Goal: Use online tool/utility: Utilize a website feature to perform a specific function

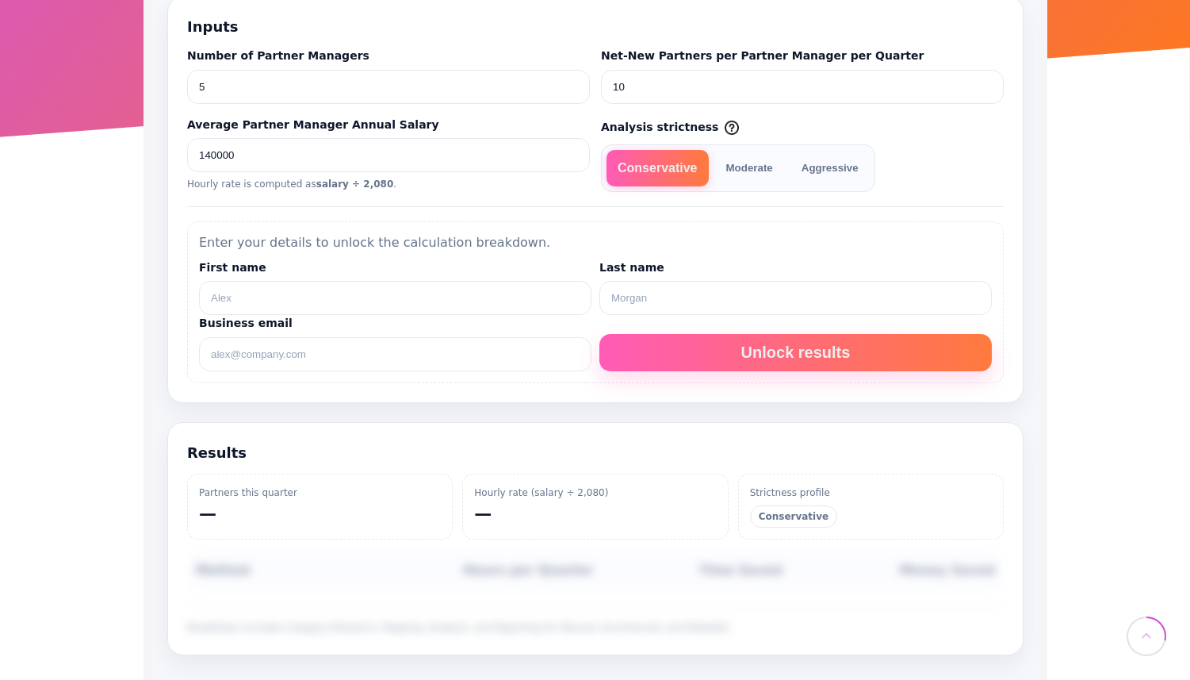
scroll to position [403, 0]
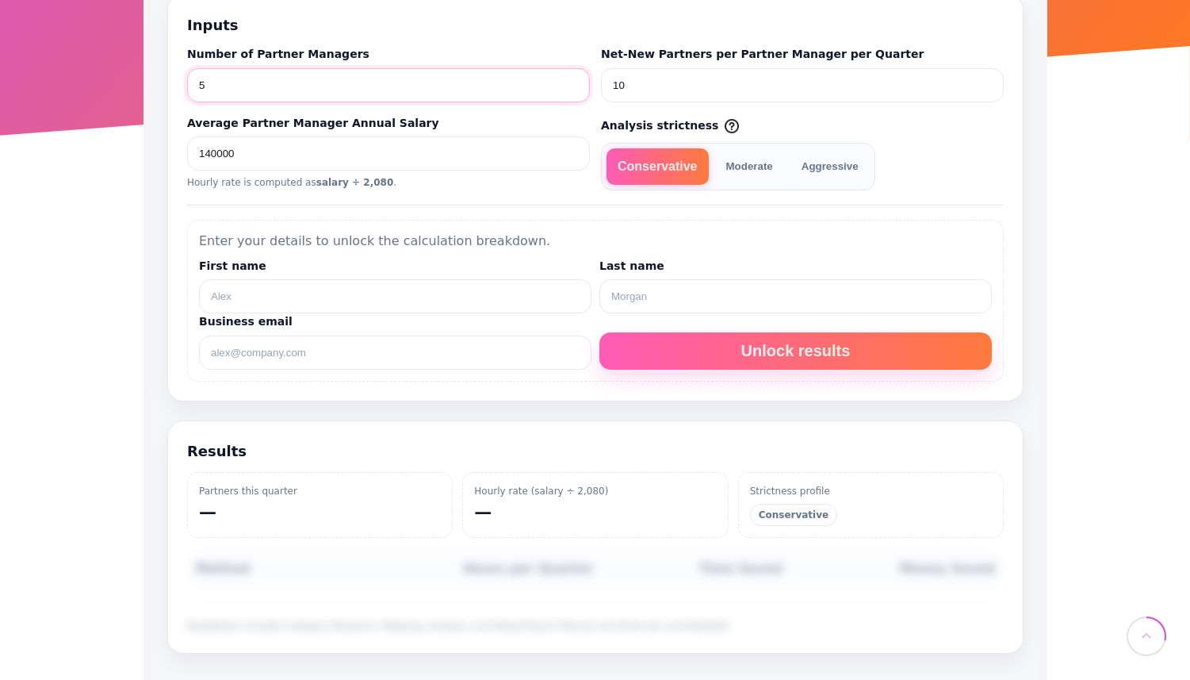
click at [439, 86] on input "5" at bounding box center [387, 85] width 403 height 34
click at [621, 84] on input "10" at bounding box center [801, 85] width 403 height 34
click at [726, 97] on input "10" at bounding box center [801, 85] width 403 height 34
click at [519, 300] on input "First name" at bounding box center [394, 296] width 393 height 34
type input "[PERSON_NAME]"
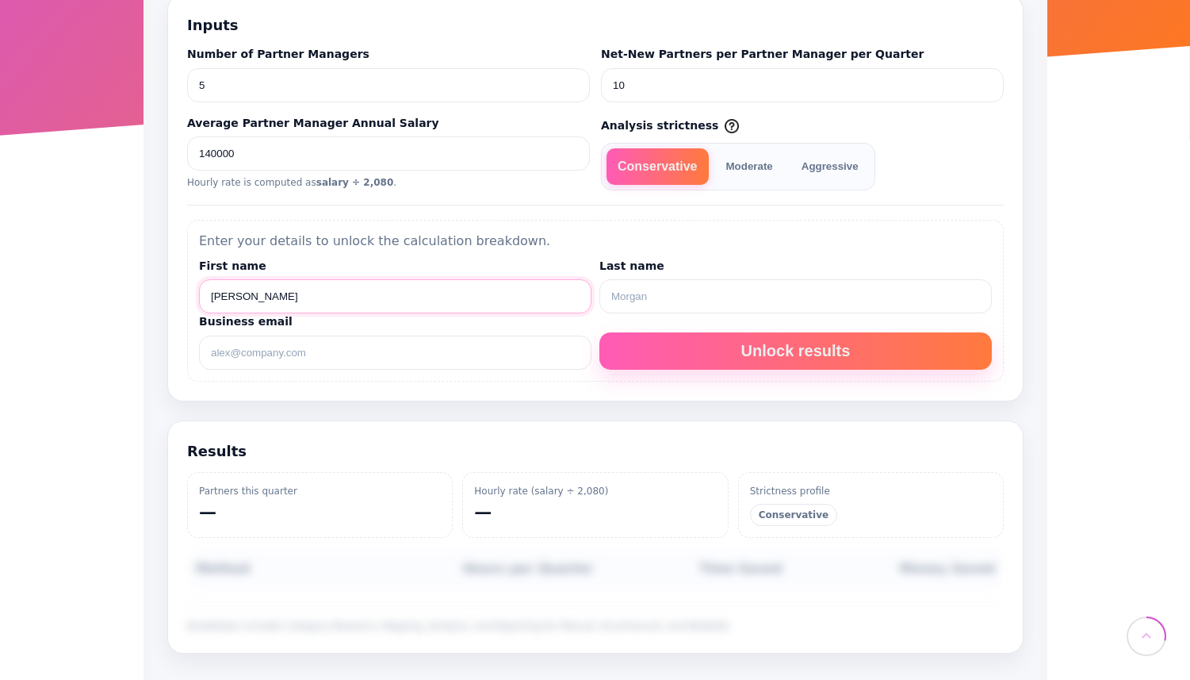
type input "[PERSON_NAME]"
click at [390, 377] on div "Enter your details to unlock the calculation breakdown. First name [PERSON_NAME…" at bounding box center [594, 301] width 817 height 162
click at [393, 362] on input "Business email" at bounding box center [394, 352] width 393 height 34
type input "jon@partnerbridge.io"
click at [765, 358] on button "Unlock results" at bounding box center [795, 350] width 393 height 37
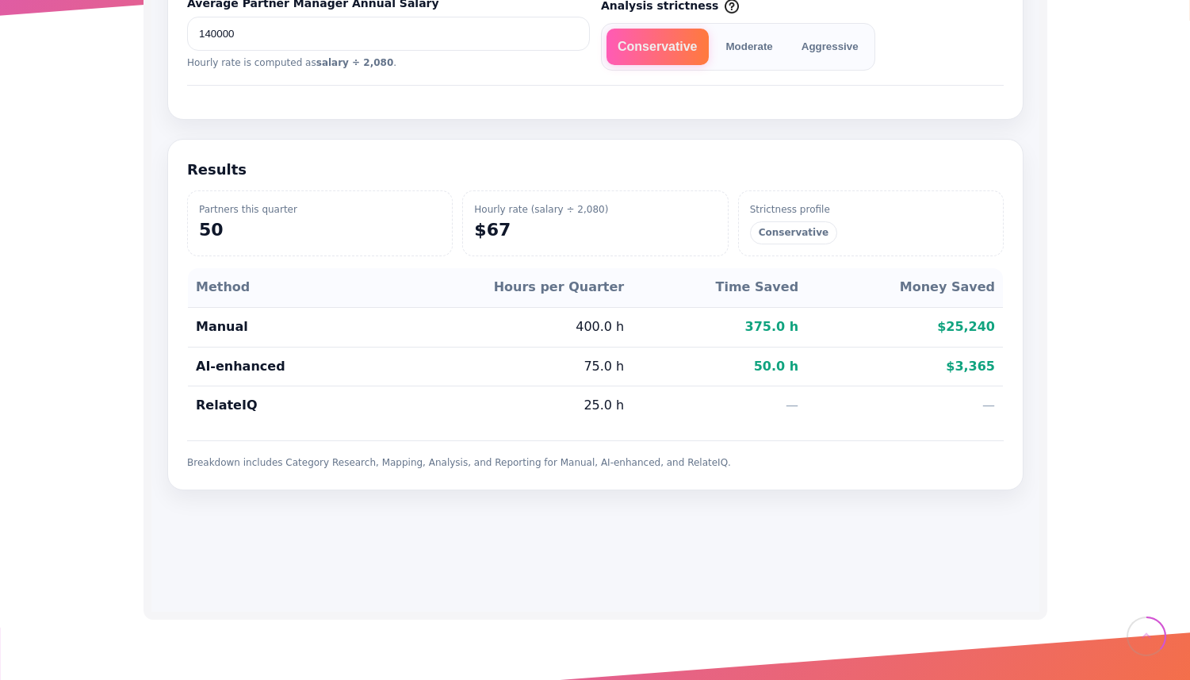
scroll to position [524, 0]
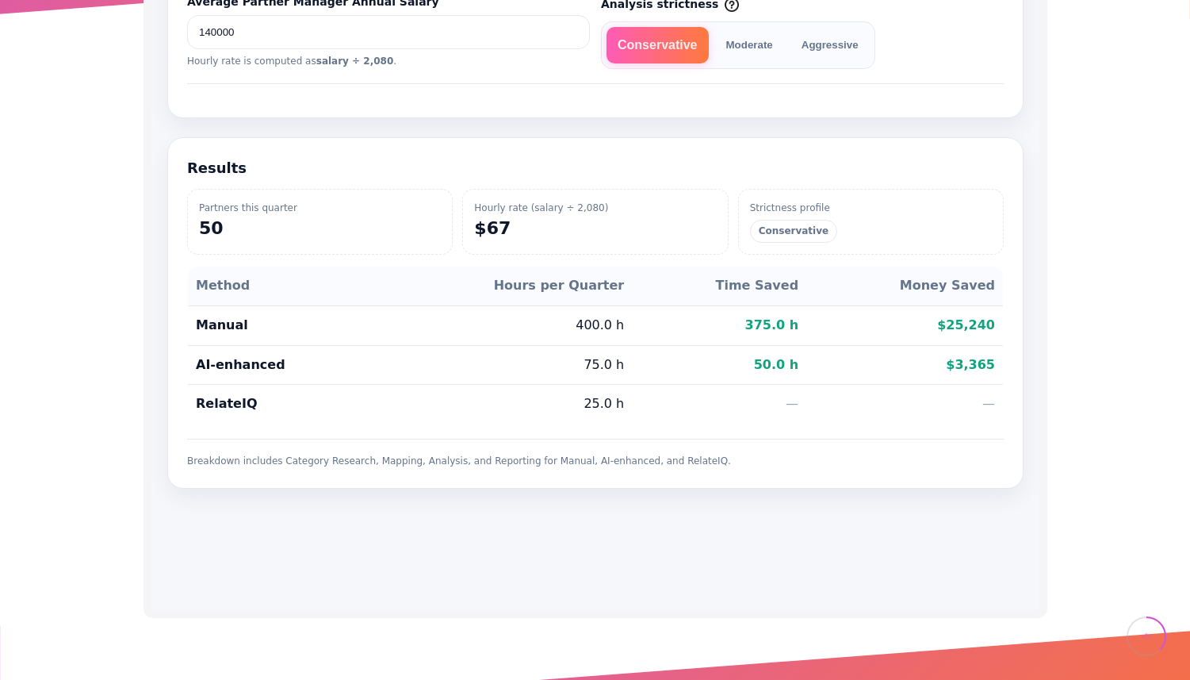
click at [205, 377] on td "AI-enhanced" at bounding box center [280, 365] width 186 height 40
click at [205, 374] on td "AI-enhanced" at bounding box center [280, 365] width 186 height 40
click at [994, 371] on td "$3,365" at bounding box center [904, 365] width 197 height 40
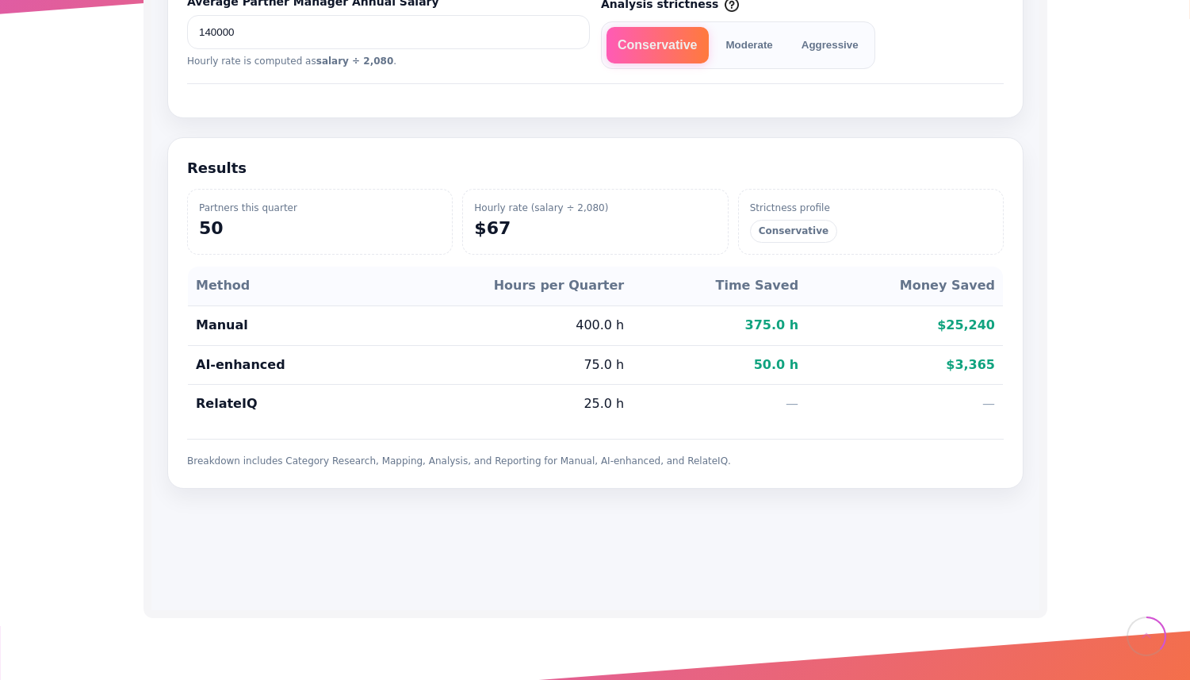
click at [1002, 367] on table "Method Hours per Quarter Time Saved Money Saved Manual 400.0 h 375.0 h $25,240 …" at bounding box center [594, 345] width 817 height 159
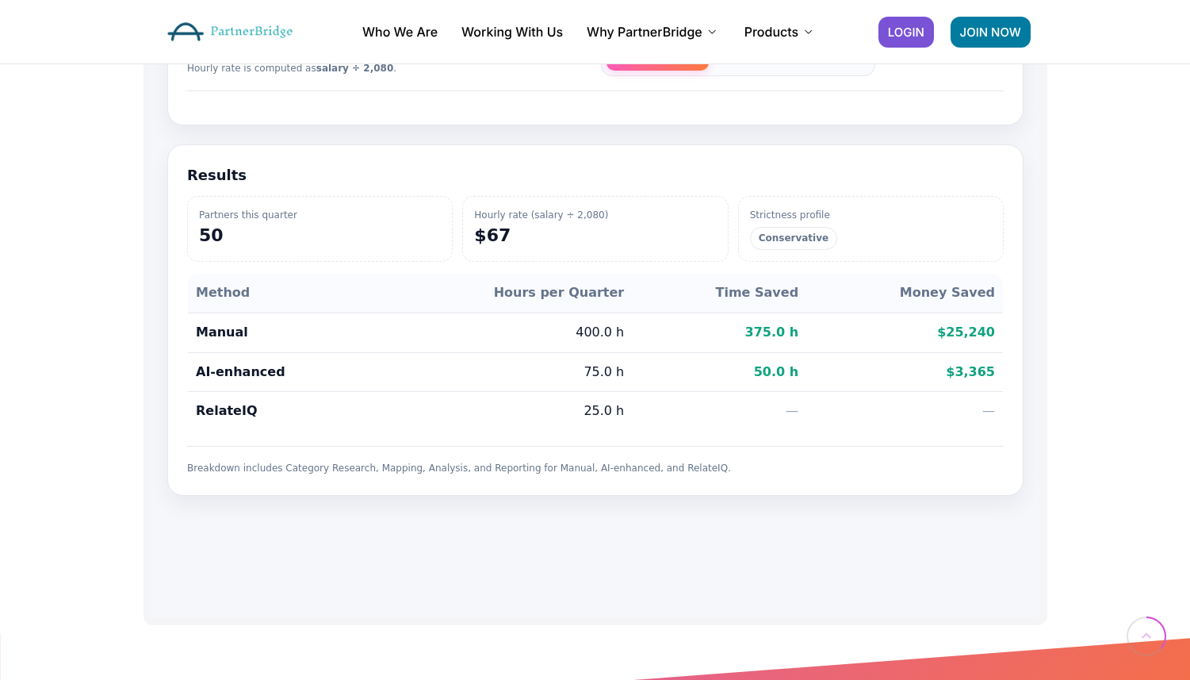
click at [263, 323] on td "Manual" at bounding box center [280, 332] width 186 height 40
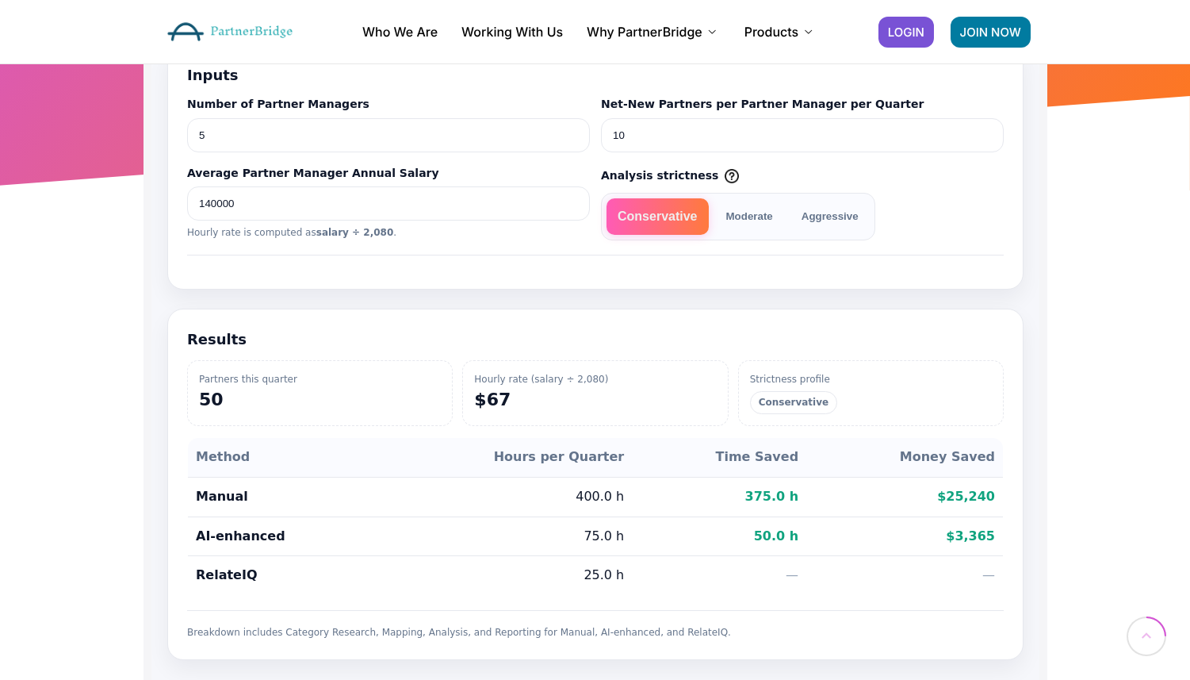
scroll to position [354, 0]
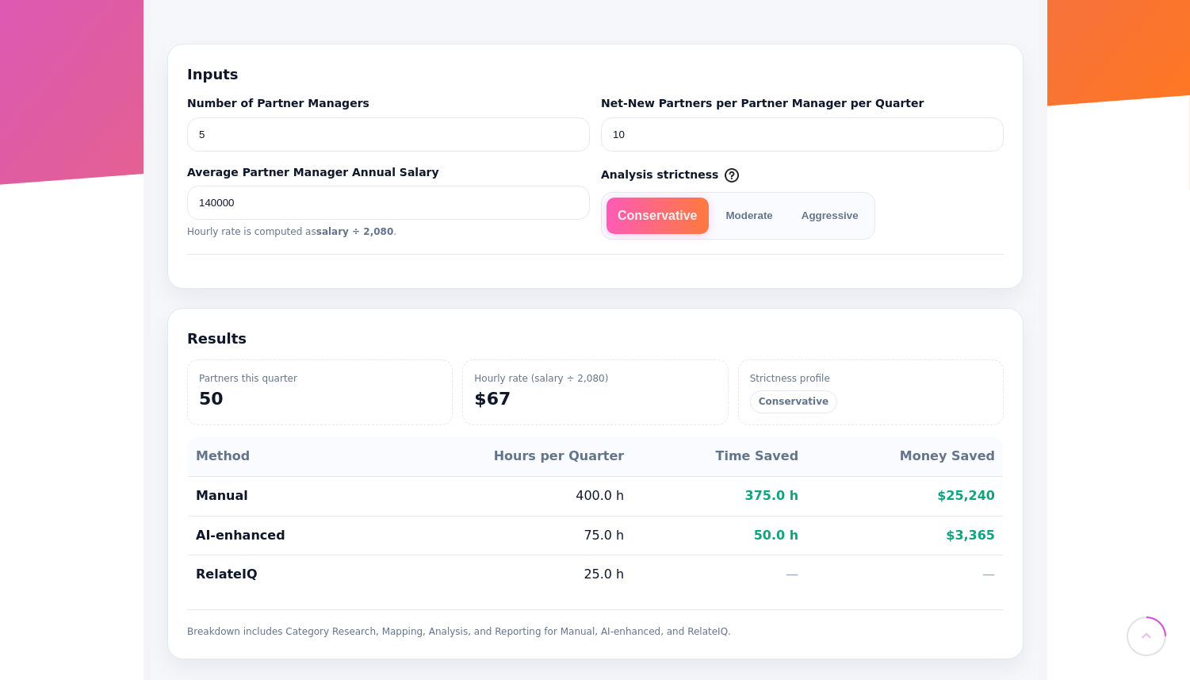
click at [762, 213] on button "Moderate" at bounding box center [749, 215] width 69 height 36
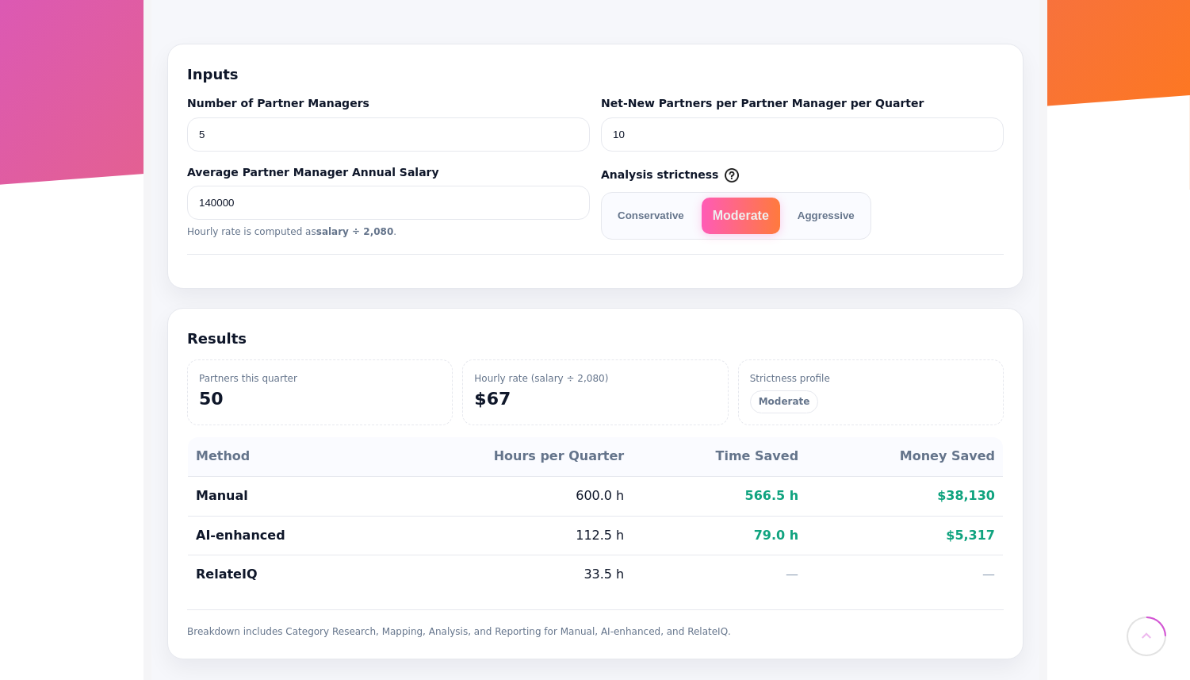
click at [848, 214] on button "Aggressive" at bounding box center [825, 215] width 79 height 36
click at [964, 496] on td "$51,053" at bounding box center [904, 496] width 197 height 40
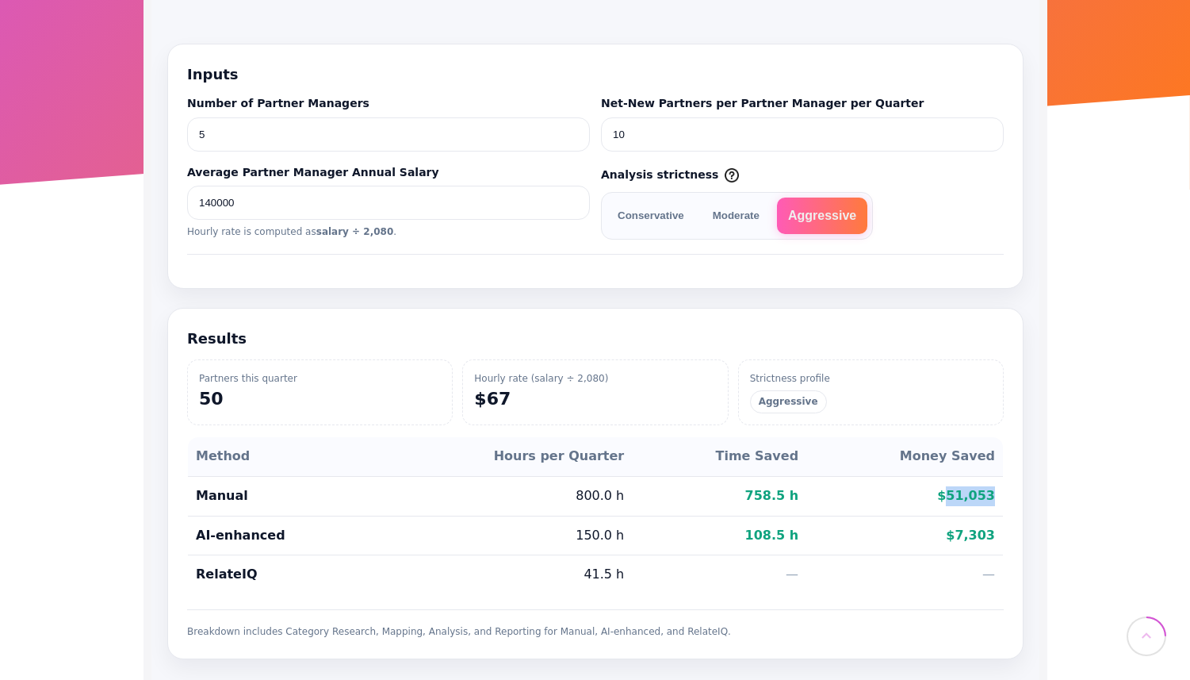
click at [964, 496] on td "$51,053" at bounding box center [904, 496] width 197 height 40
click at [1005, 497] on section "Results Partners this quarter 50 Hourly rate (salary ÷ 2,080) $67 Strictness pr…" at bounding box center [595, 483] width 856 height 351
click at [985, 532] on td "$7,303" at bounding box center [904, 535] width 197 height 40
click at [999, 530] on td "$7,303" at bounding box center [904, 535] width 197 height 40
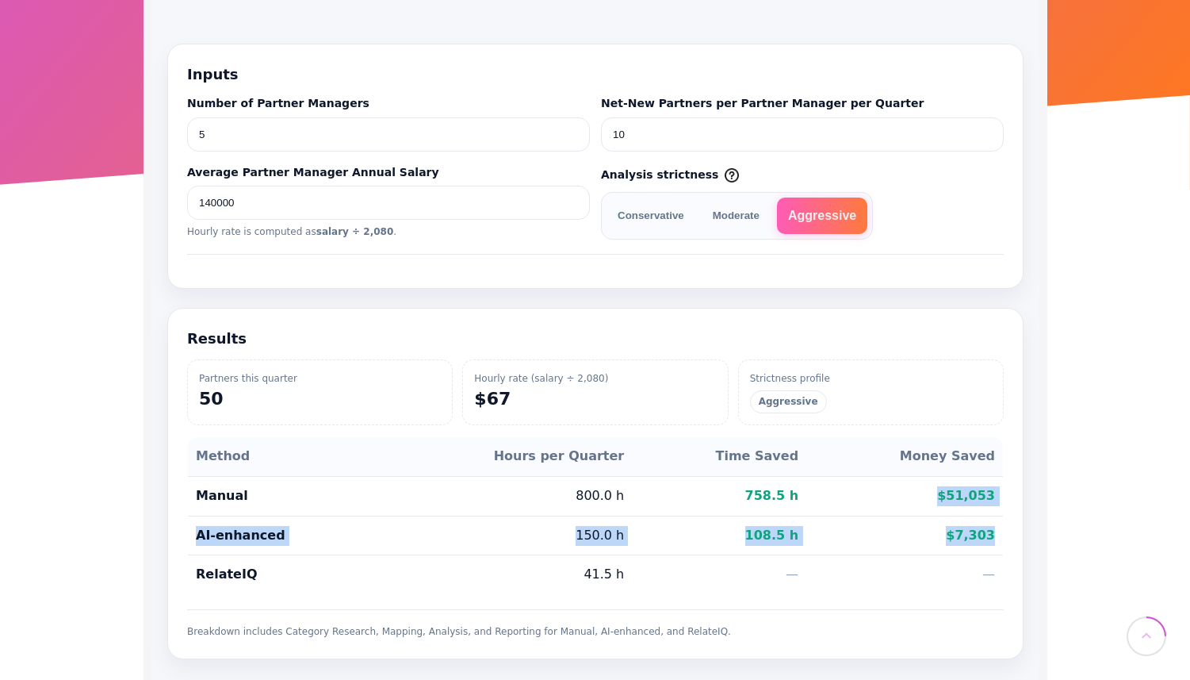
drag, startPoint x: 999, startPoint y: 530, endPoint x: 946, endPoint y: 486, distance: 68.7
click at [945, 486] on tbody "Manual 800.0 h 758.5 h $51,053 AI-enhanced 150.0 h 108.5 h $7,303 RelateIQ 41.5…" at bounding box center [595, 535] width 816 height 118
click at [946, 486] on td "$51,053" at bounding box center [904, 496] width 197 height 40
click at [979, 542] on td "$7,303" at bounding box center [904, 535] width 197 height 40
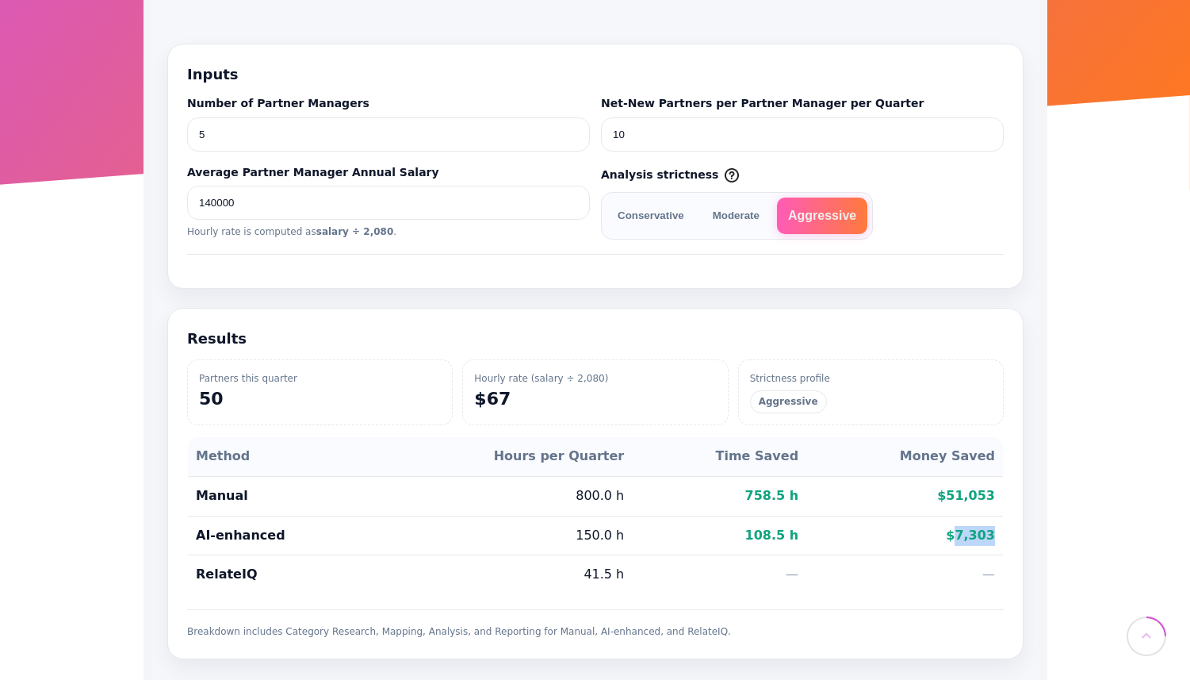
click at [979, 542] on td "$7,303" at bounding box center [904, 535] width 197 height 40
click at [1002, 526] on td "$7,303" at bounding box center [904, 535] width 197 height 40
click at [998, 542] on td "$7,303" at bounding box center [904, 535] width 197 height 40
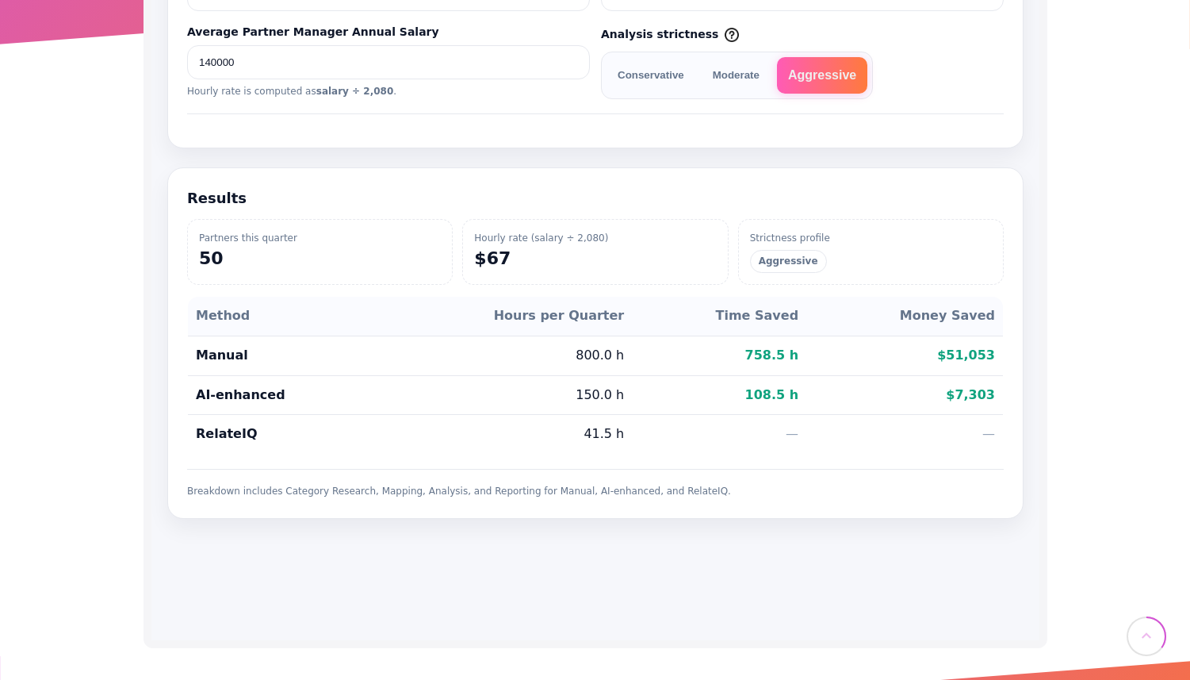
scroll to position [500, 0]
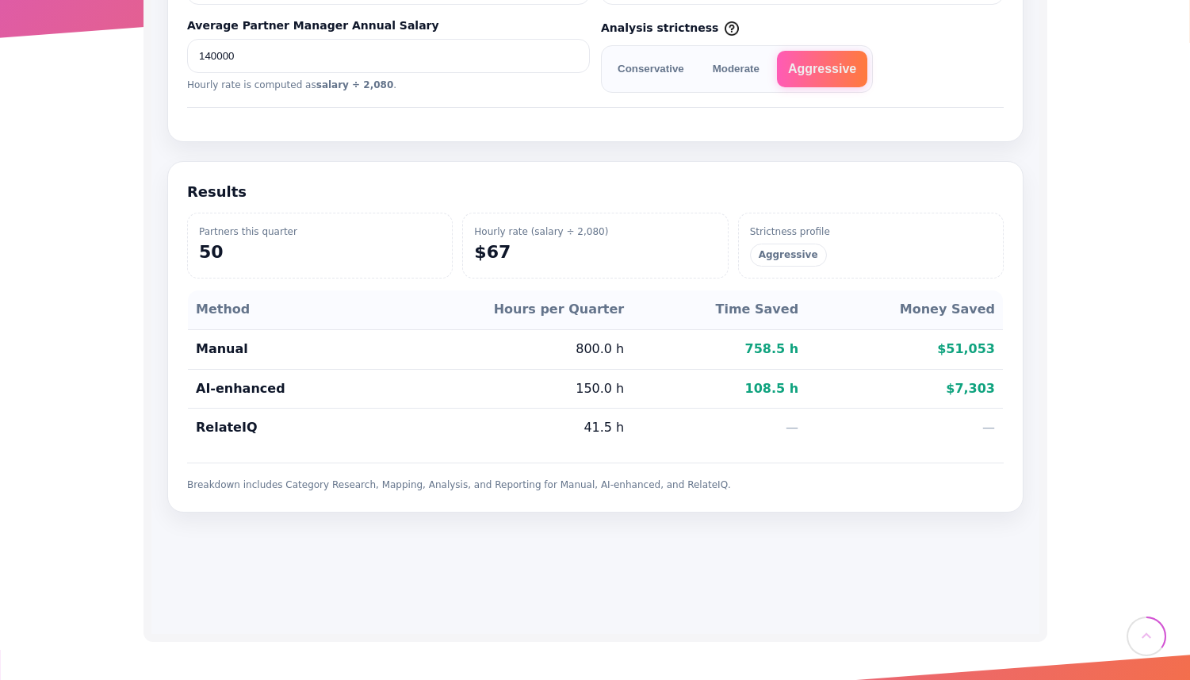
click at [661, 62] on button "Conservative" at bounding box center [650, 69] width 89 height 36
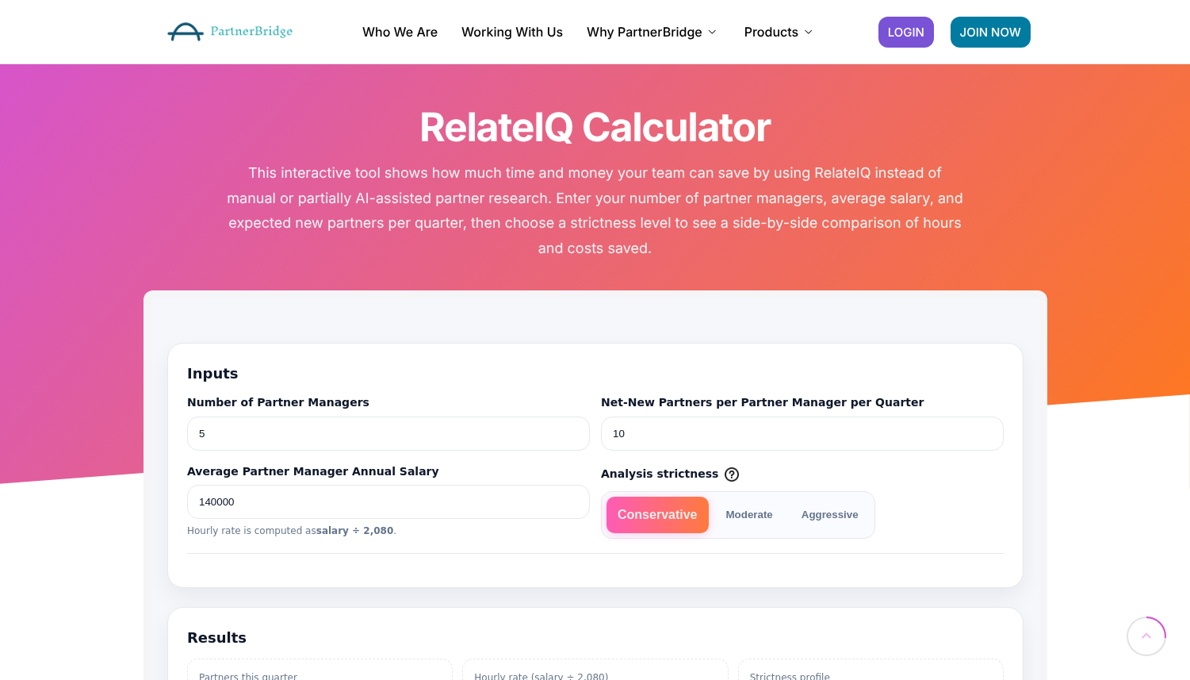
scroll to position [0, 0]
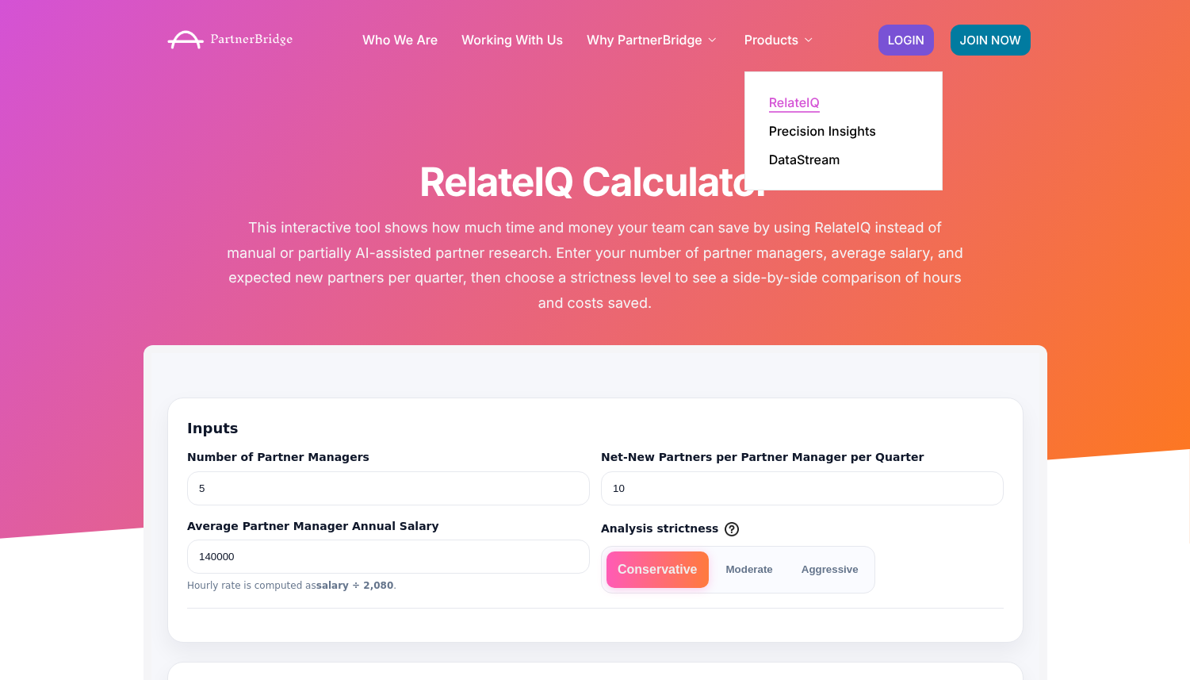
click at [804, 102] on link "RelateIQ" at bounding box center [794, 102] width 51 height 13
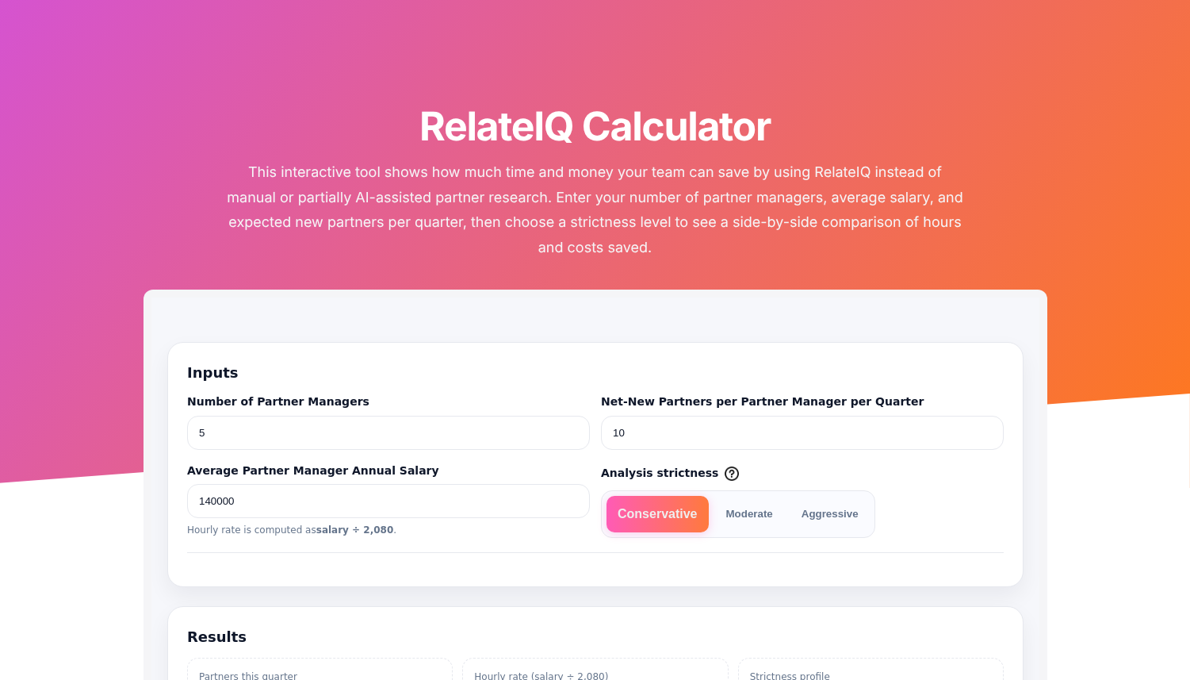
scroll to position [57, 0]
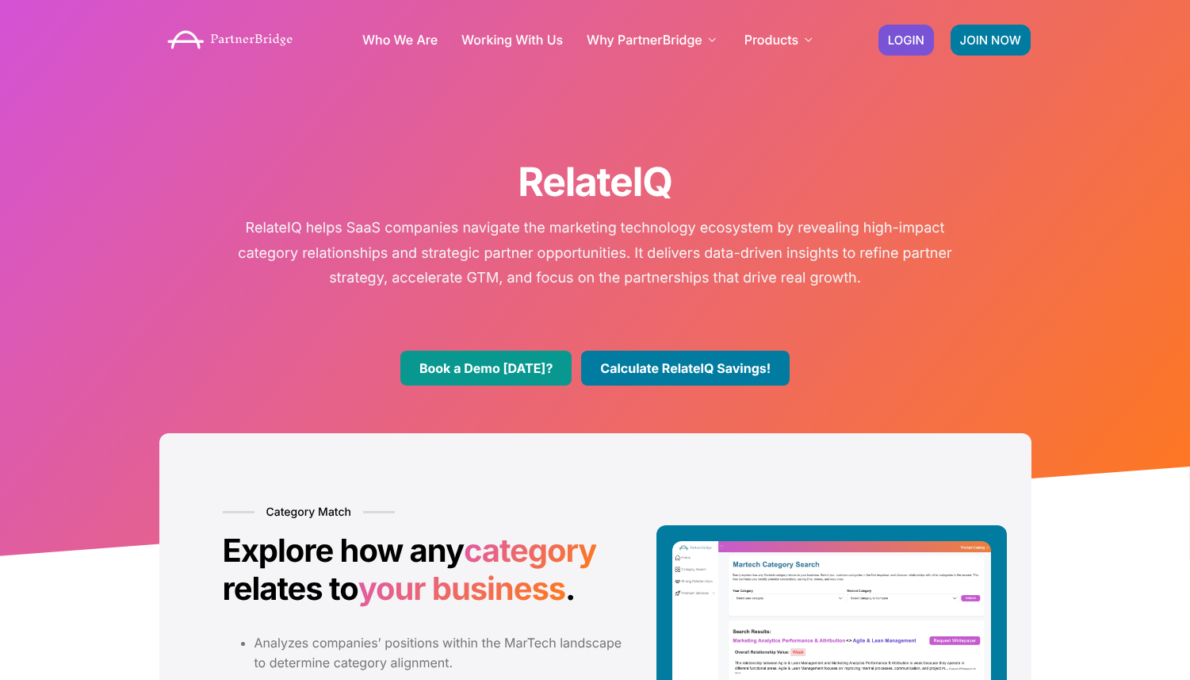
click at [540, 353] on link "Book a Demo Today?" at bounding box center [485, 368] width 171 height 35
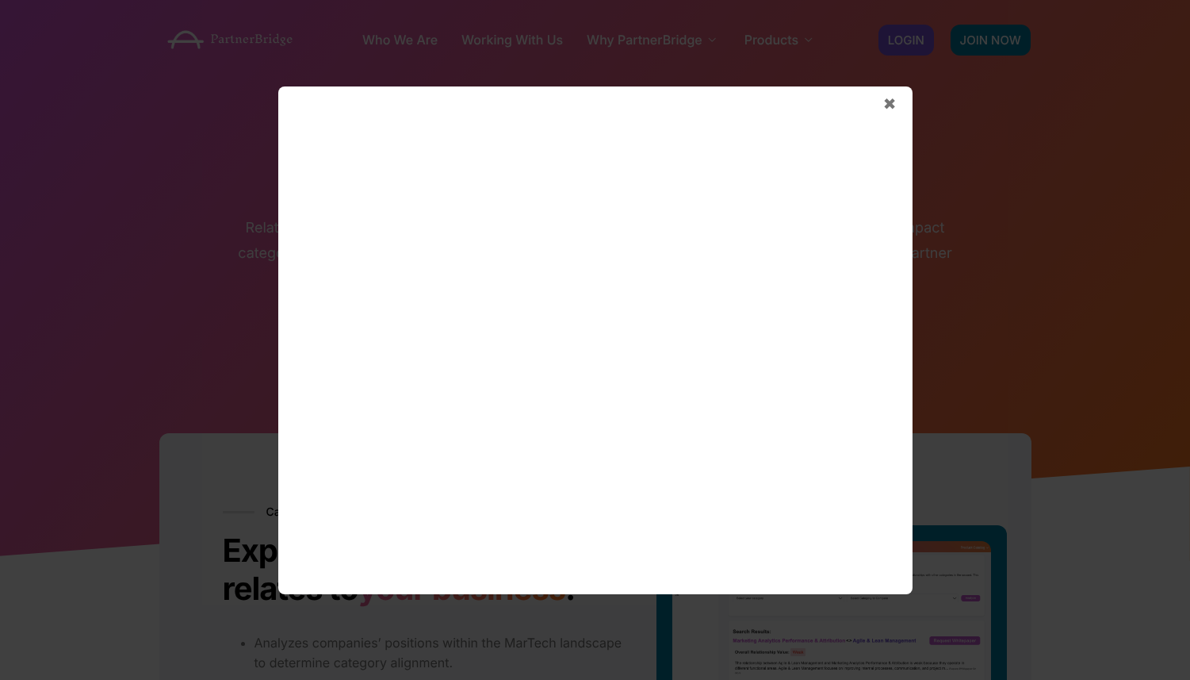
click at [888, 102] on span "✖" at bounding box center [889, 103] width 13 height 19
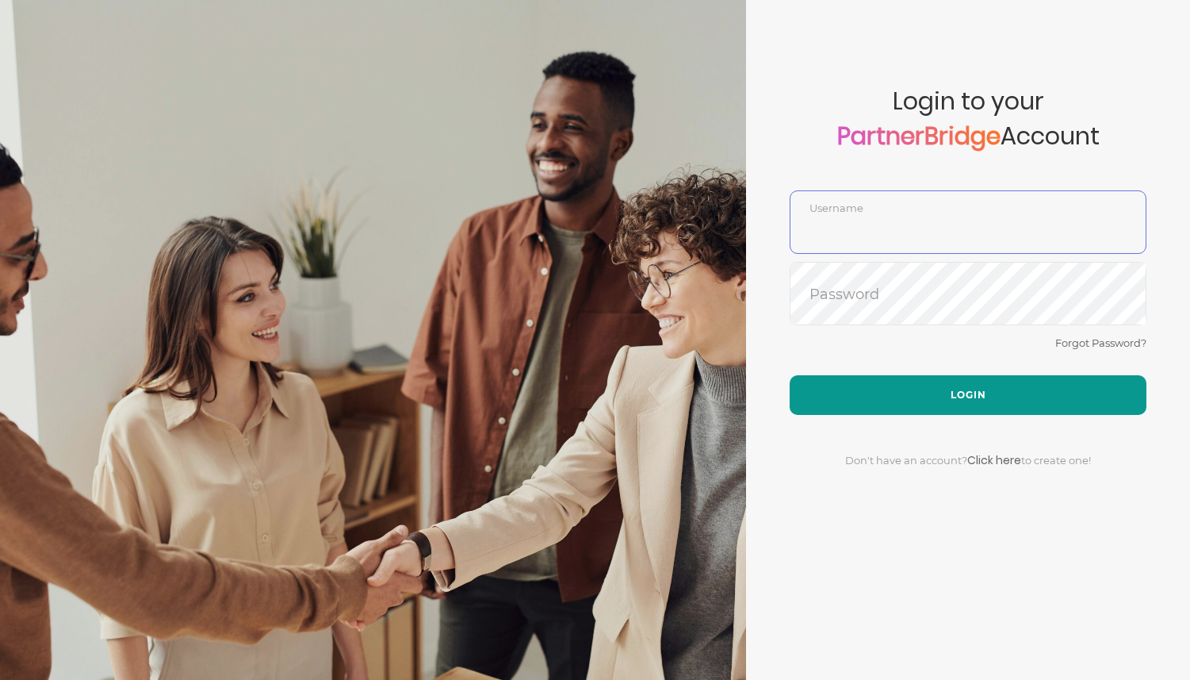
type input "DemoUser"
click at [881, 397] on button "Login" at bounding box center [968, 395] width 357 height 40
